Goal: Task Accomplishment & Management: Use online tool/utility

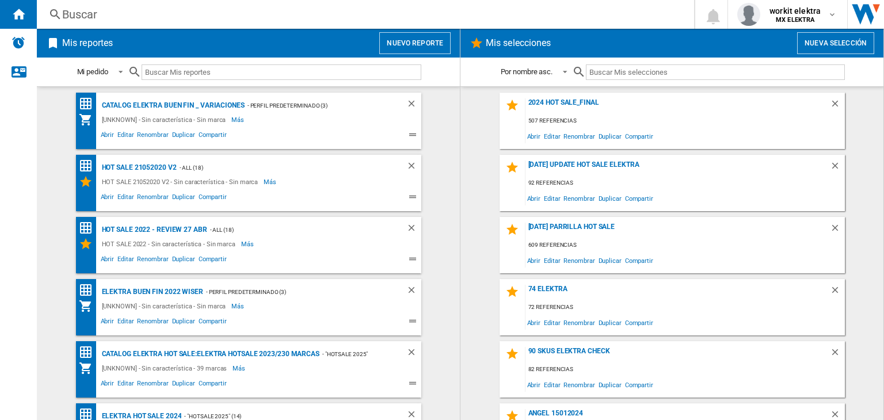
click at [378, 41] on span "Mis reportes Nuevo reporte" at bounding box center [248, 43] width 405 height 22
click at [395, 40] on button "Nuevo reporte" at bounding box center [414, 43] width 71 height 22
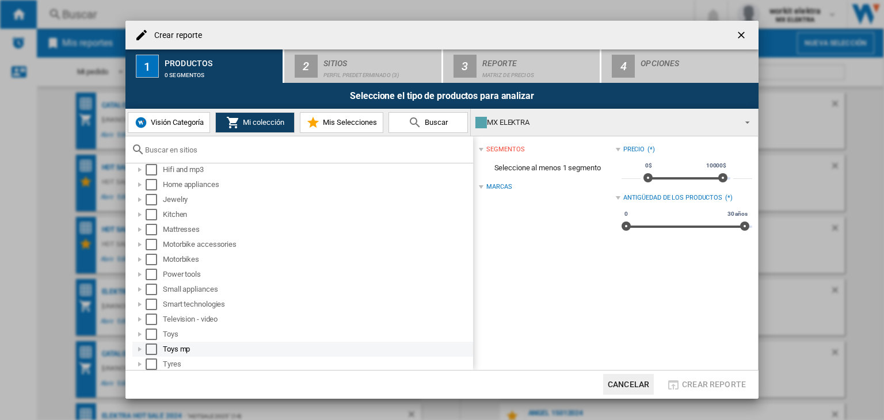
scroll to position [203, 0]
click at [147, 347] on div "Select" at bounding box center [152, 348] width 12 height 12
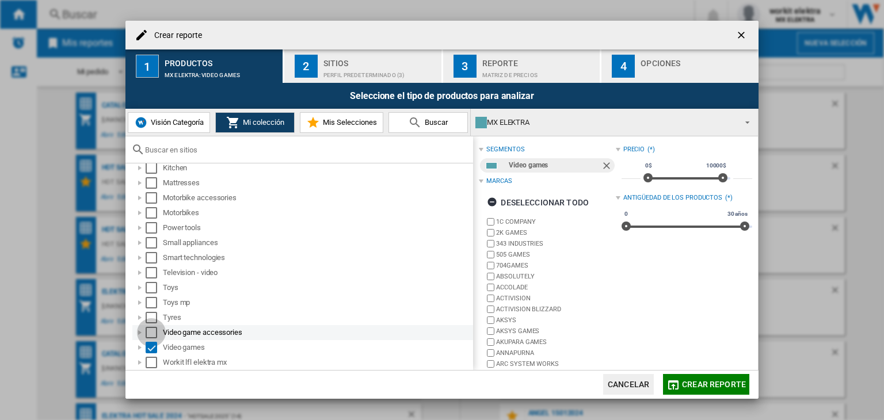
click at [147, 334] on div "Select" at bounding box center [152, 333] width 12 height 12
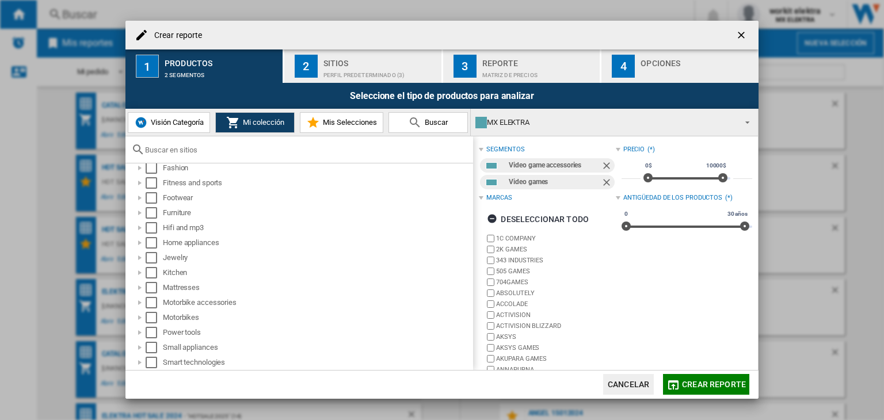
scroll to position [0, 0]
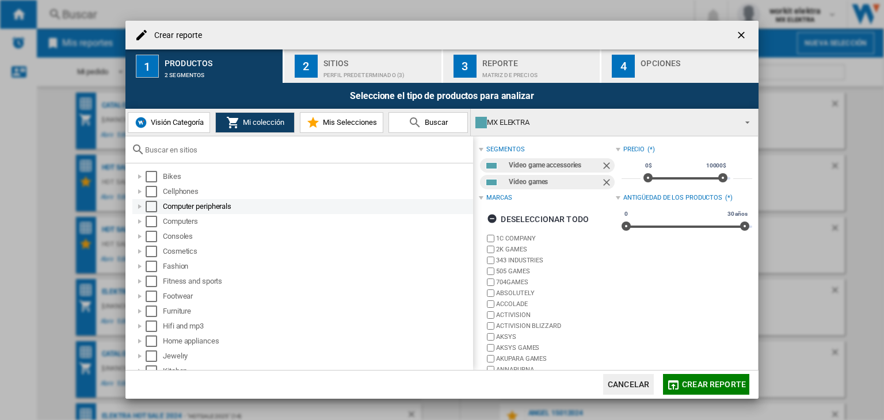
click at [152, 203] on div "Select" at bounding box center [152, 207] width 12 height 12
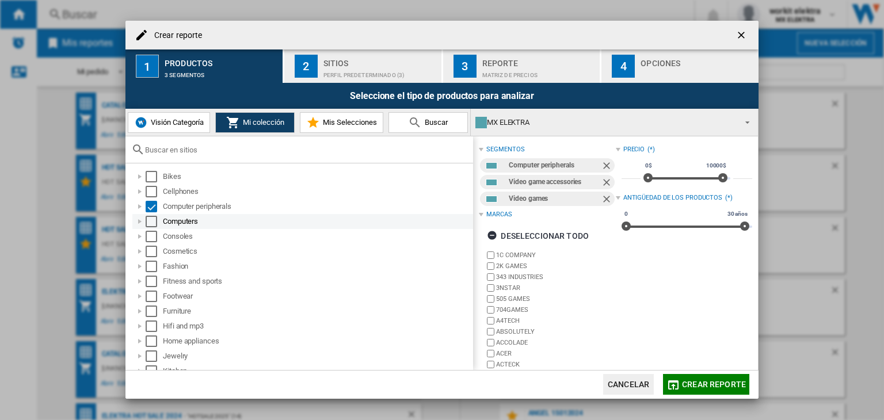
click at [149, 219] on div "Select" at bounding box center [152, 222] width 12 height 12
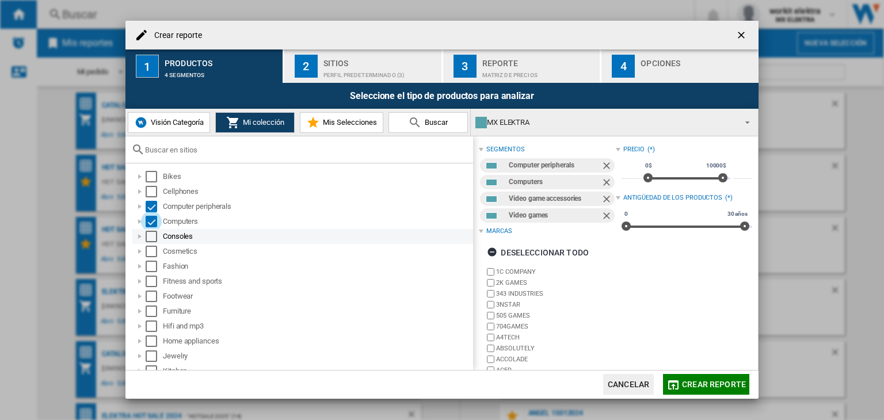
click at [147, 236] on div "Select" at bounding box center [152, 237] width 12 height 12
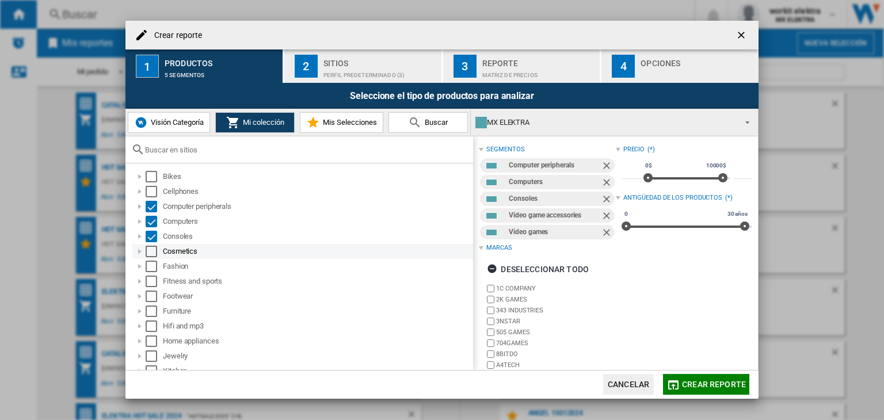
click at [150, 253] on div "Select" at bounding box center [152, 252] width 12 height 12
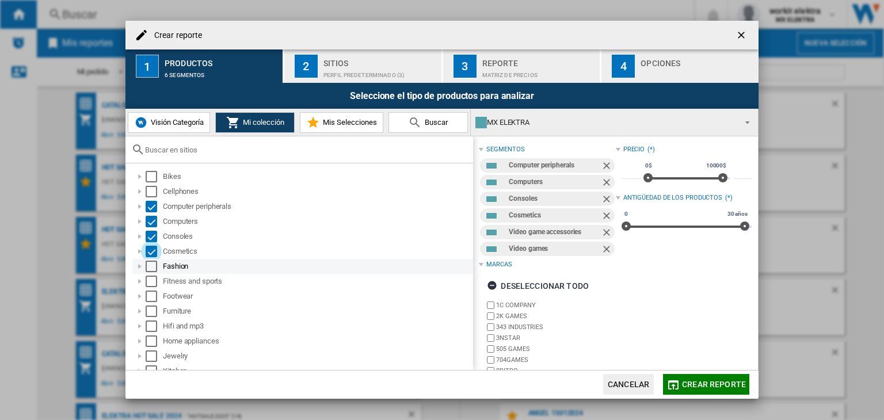
click at [154, 263] on div "Select" at bounding box center [152, 267] width 12 height 12
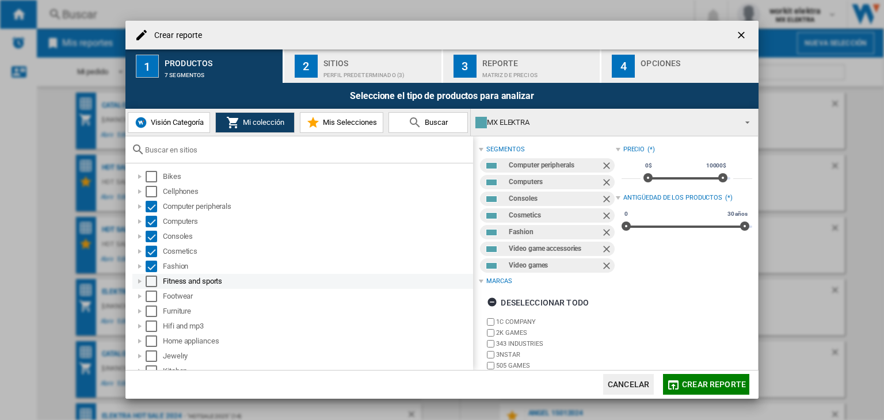
click at [154, 282] on div "Select" at bounding box center [152, 282] width 12 height 12
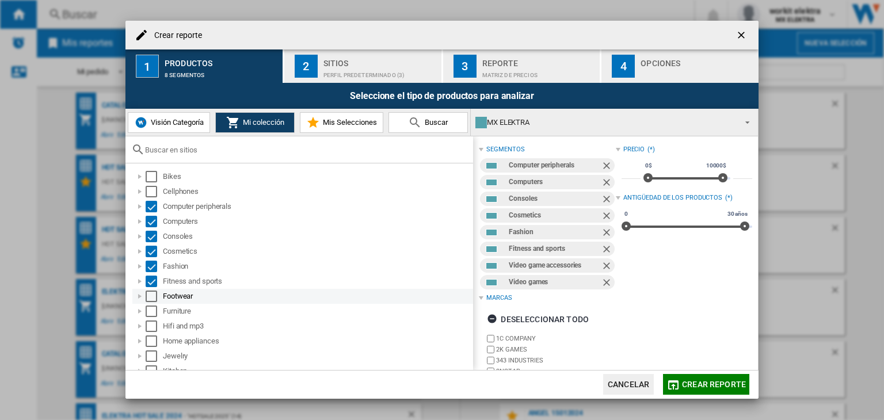
click at [152, 298] on div "Select" at bounding box center [152, 297] width 12 height 12
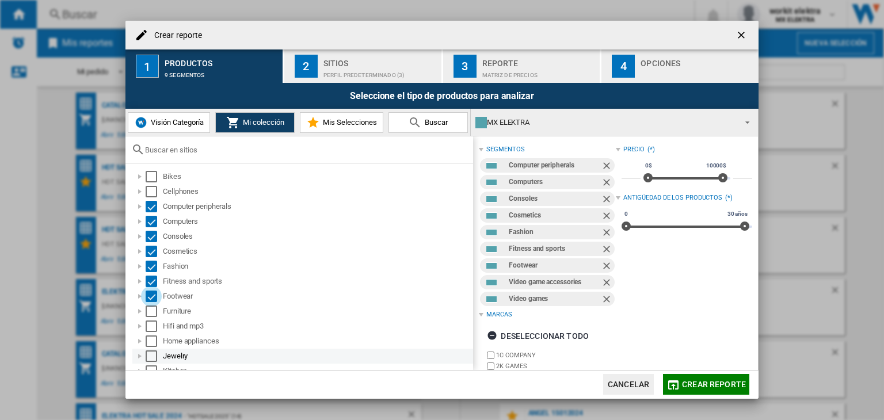
click at [153, 352] on div "Select" at bounding box center [152, 357] width 12 height 12
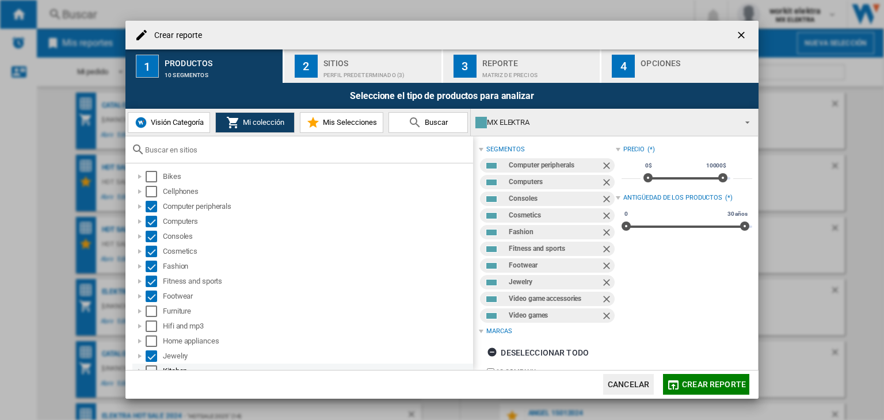
click at [155, 367] on div "Select" at bounding box center [152, 372] width 12 height 12
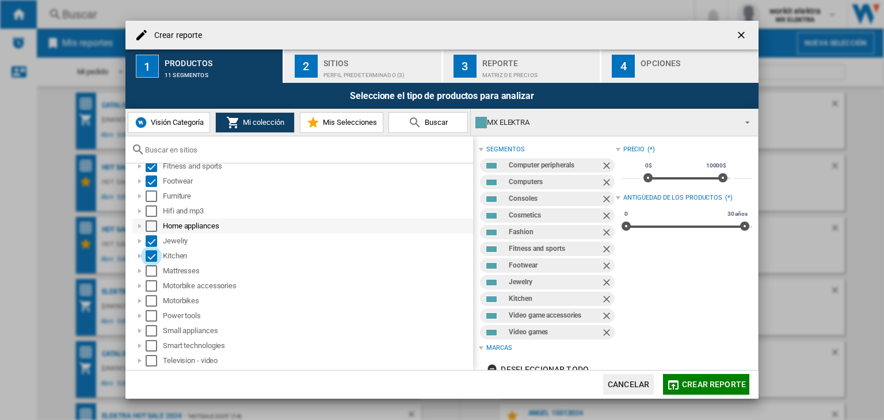
scroll to position [173, 0]
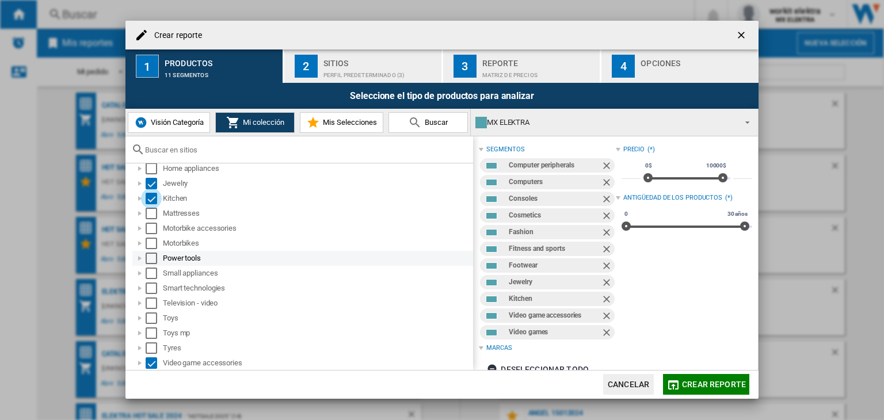
click at [151, 258] on div "Select" at bounding box center [152, 259] width 12 height 12
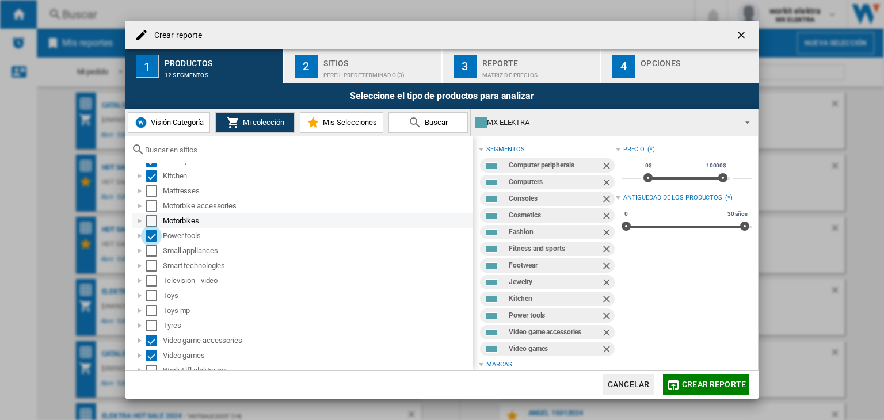
scroll to position [203, 0]
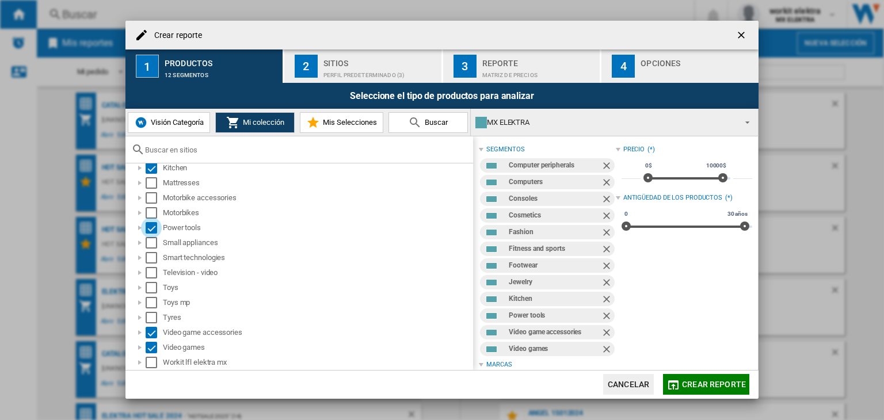
click at [706, 376] on button "Crear reporte" at bounding box center [706, 384] width 86 height 21
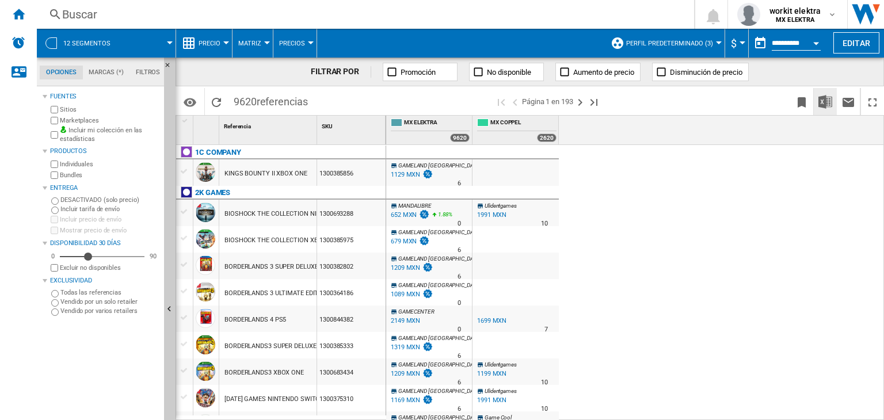
click at [827, 101] on img "Descargar en Excel" at bounding box center [826, 102] width 14 height 14
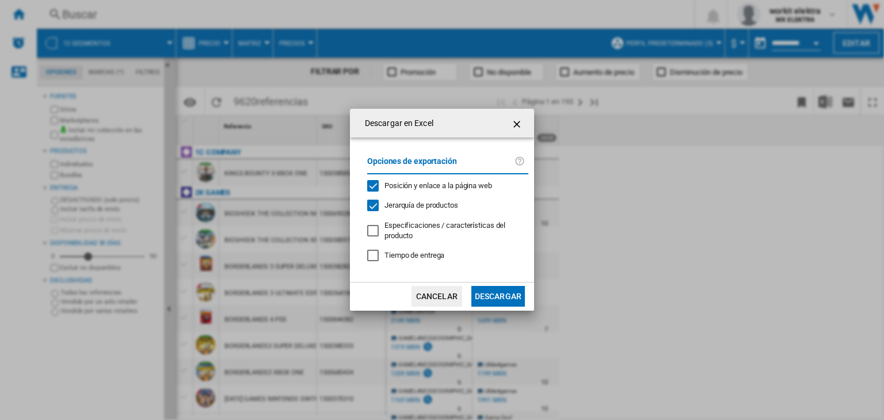
click at [497, 291] on button "Descargar" at bounding box center [498, 296] width 54 height 21
